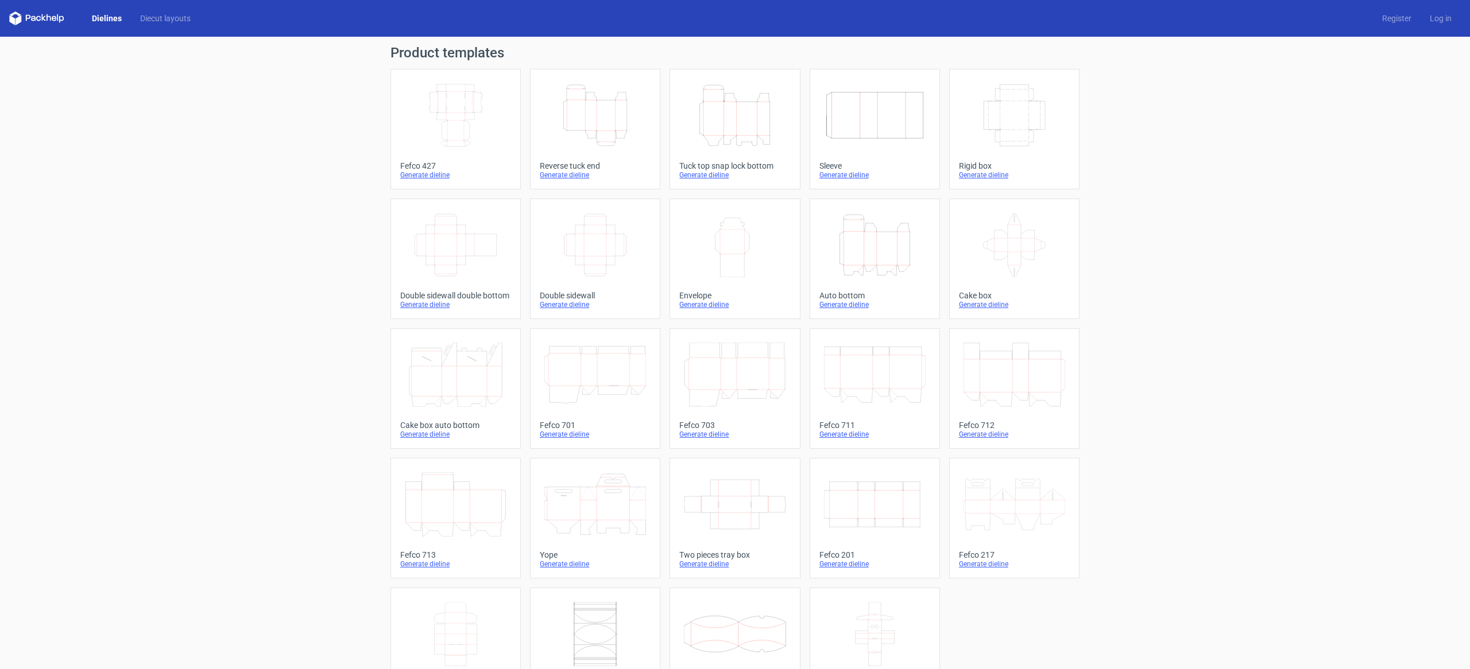
click at [453, 100] on icon "Width Depth Height" at bounding box center [456, 115] width 102 height 64
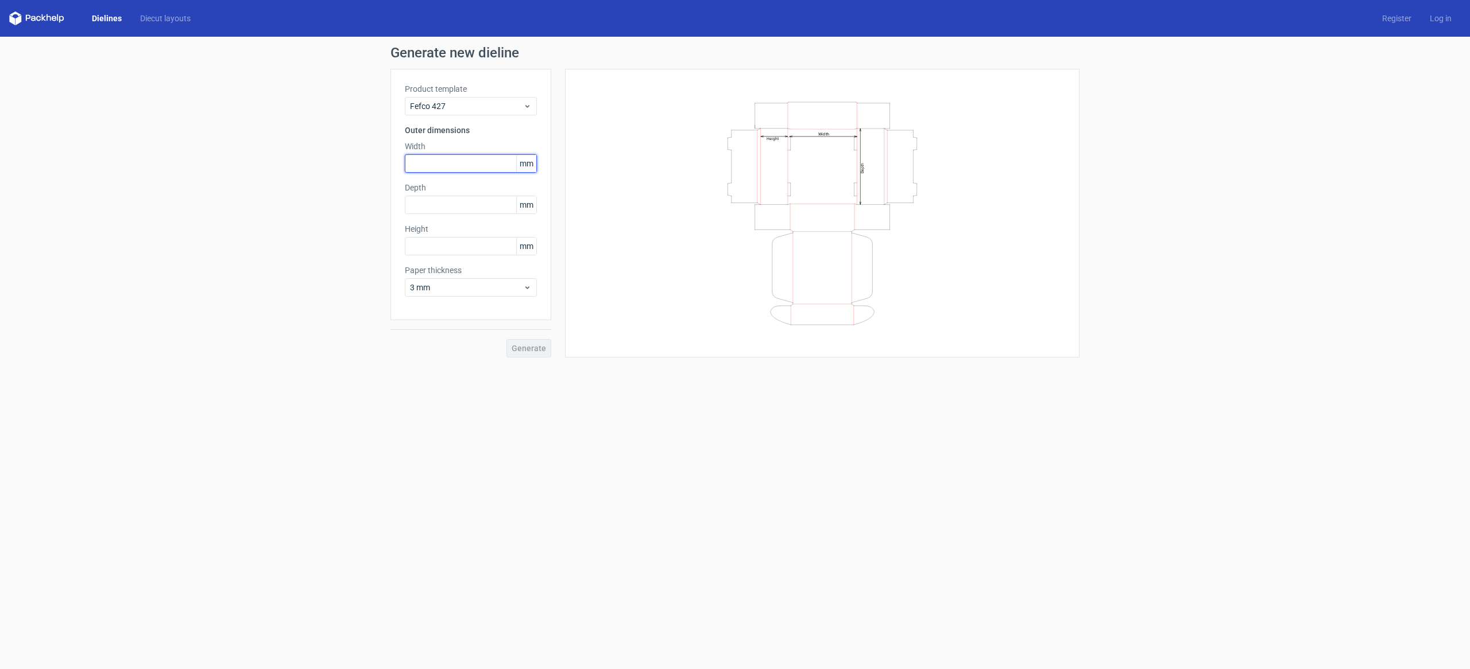
click at [472, 169] on input "text" at bounding box center [471, 163] width 132 height 18
type input "301"
click at [449, 206] on input "text" at bounding box center [471, 205] width 132 height 18
click at [420, 199] on input "2413" at bounding box center [471, 205] width 132 height 18
click at [443, 207] on input "2413" at bounding box center [471, 205] width 132 height 18
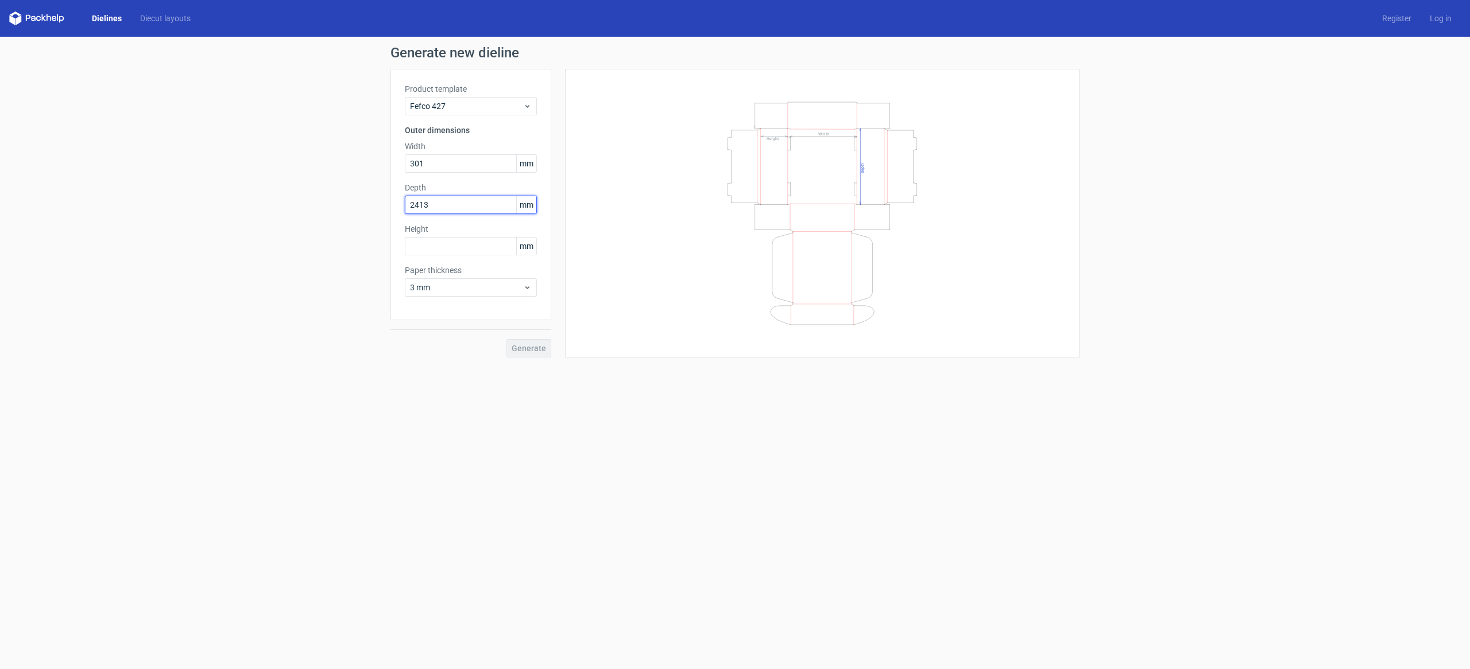
click at [443, 207] on input "2413" at bounding box center [471, 205] width 132 height 18
type input "241"
click at [464, 246] on input "text" at bounding box center [471, 246] width 132 height 18
type input "119"
click at [529, 351] on span "Generate" at bounding box center [528, 348] width 34 height 8
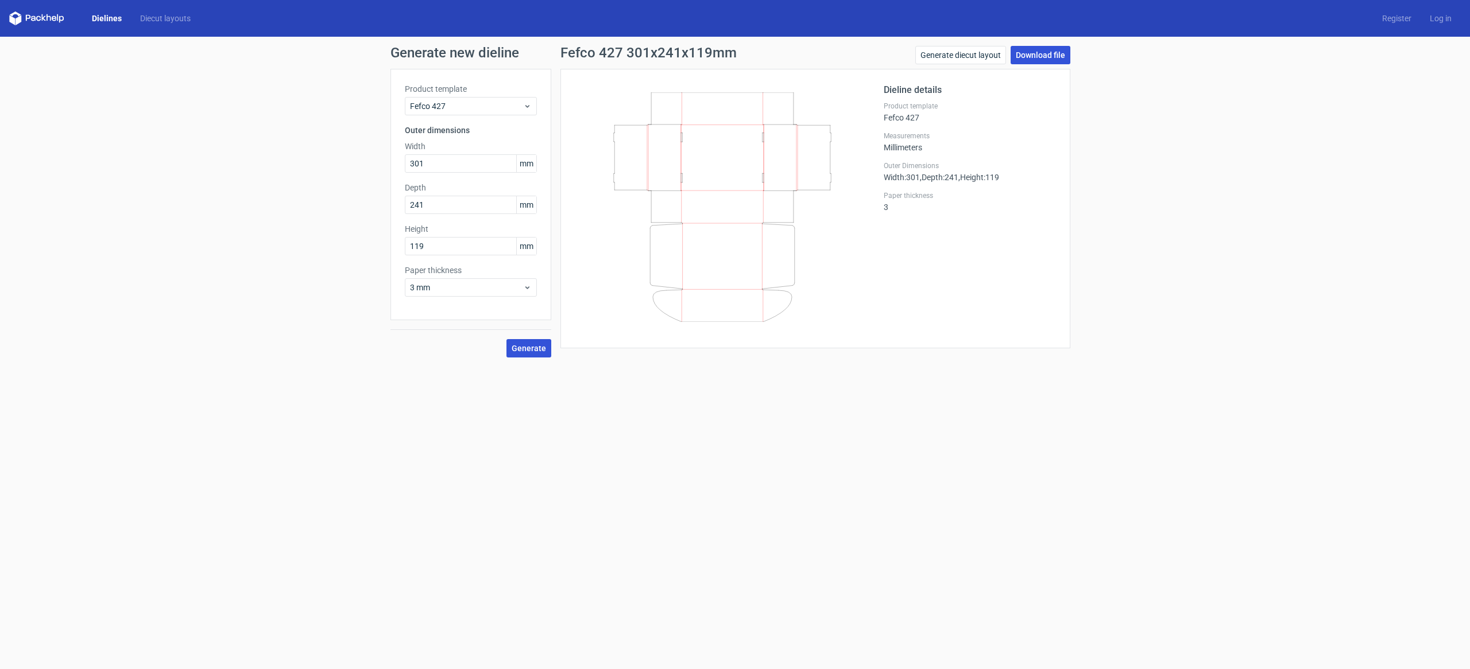
click at [1047, 53] on link "Download file" at bounding box center [1040, 55] width 60 height 18
click at [449, 204] on input "241" at bounding box center [471, 205] width 132 height 18
type input "242"
click at [453, 251] on input "119" at bounding box center [471, 246] width 132 height 18
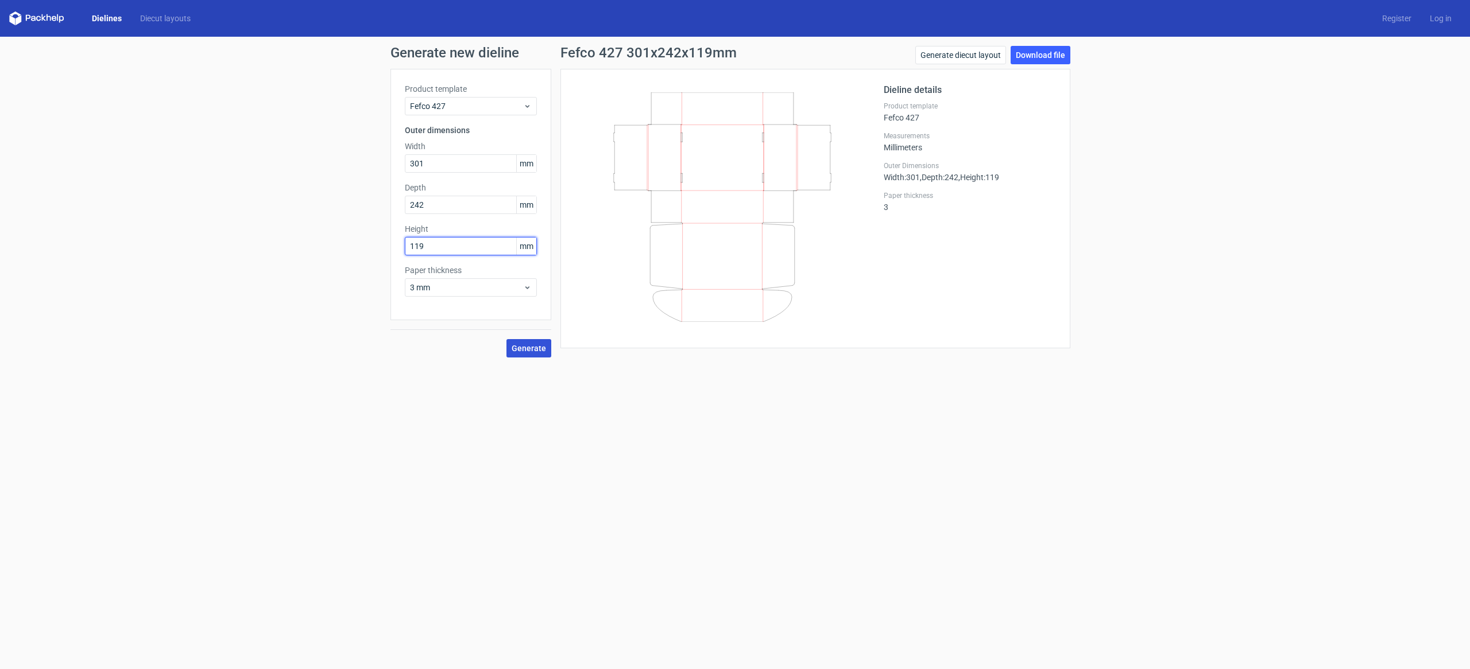
click at [453, 251] on input "119" at bounding box center [471, 246] width 132 height 18
type input "2"
type input "120"
click at [506, 339] on button "Generate" at bounding box center [528, 348] width 45 height 18
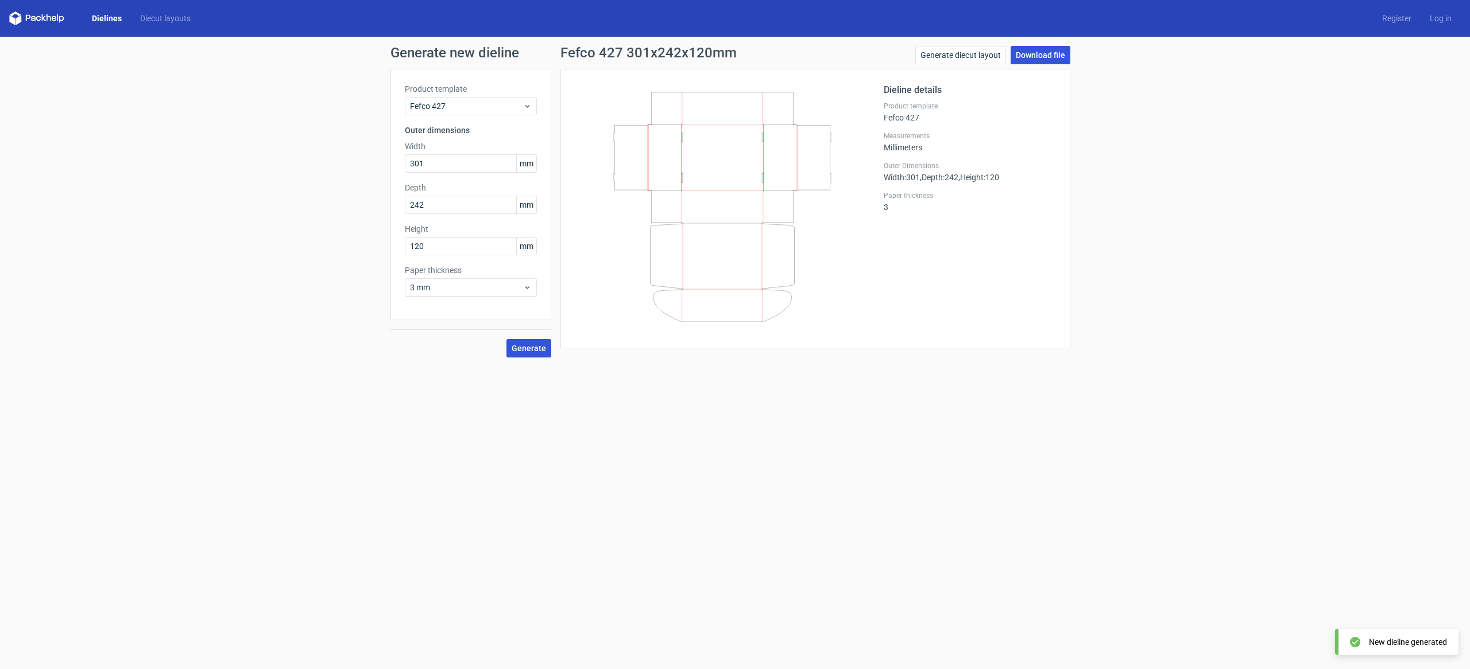
click at [1038, 56] on link "Download file" at bounding box center [1040, 55] width 60 height 18
